Goal: Task Accomplishment & Management: Complete application form

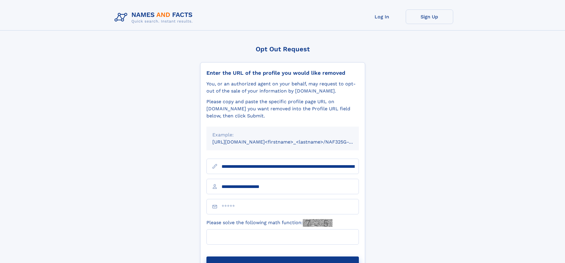
type input "**********"
type input "*"
click at [282, 256] on button "Submit Opt Out Request" at bounding box center [282, 265] width 152 height 19
